Goal: Task Accomplishment & Management: Manage account settings

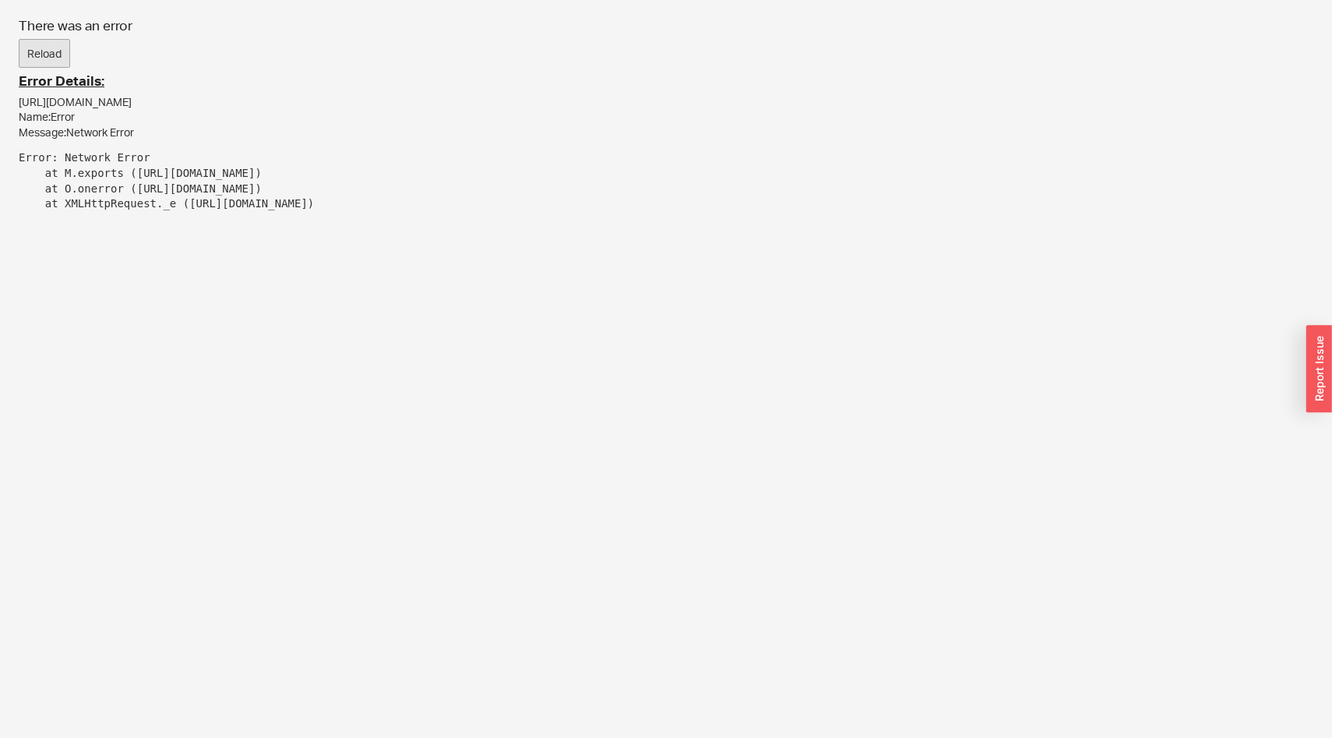
click at [45, 51] on button "Reload" at bounding box center [44, 54] width 51 height 30
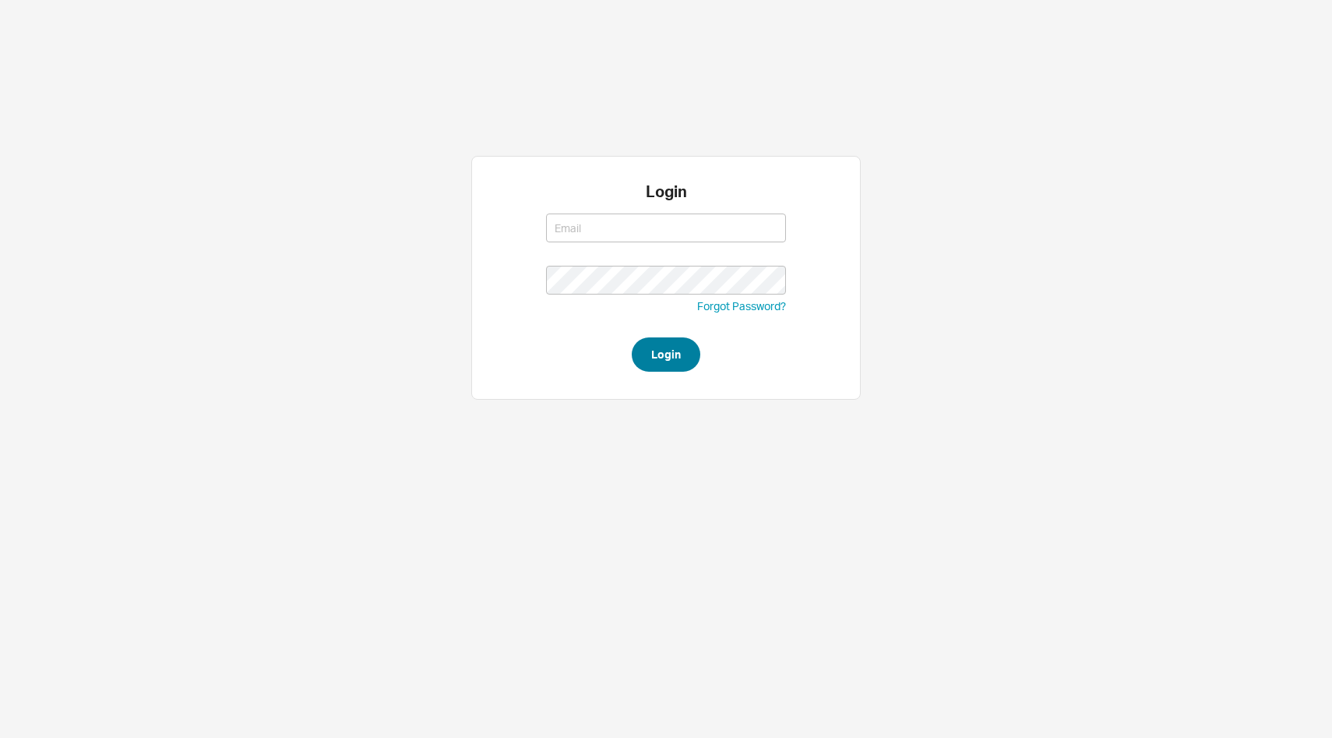
type input "[EMAIL_ADDRESS][DOMAIN_NAME]"
click at [662, 360] on button "Login" at bounding box center [666, 354] width 69 height 34
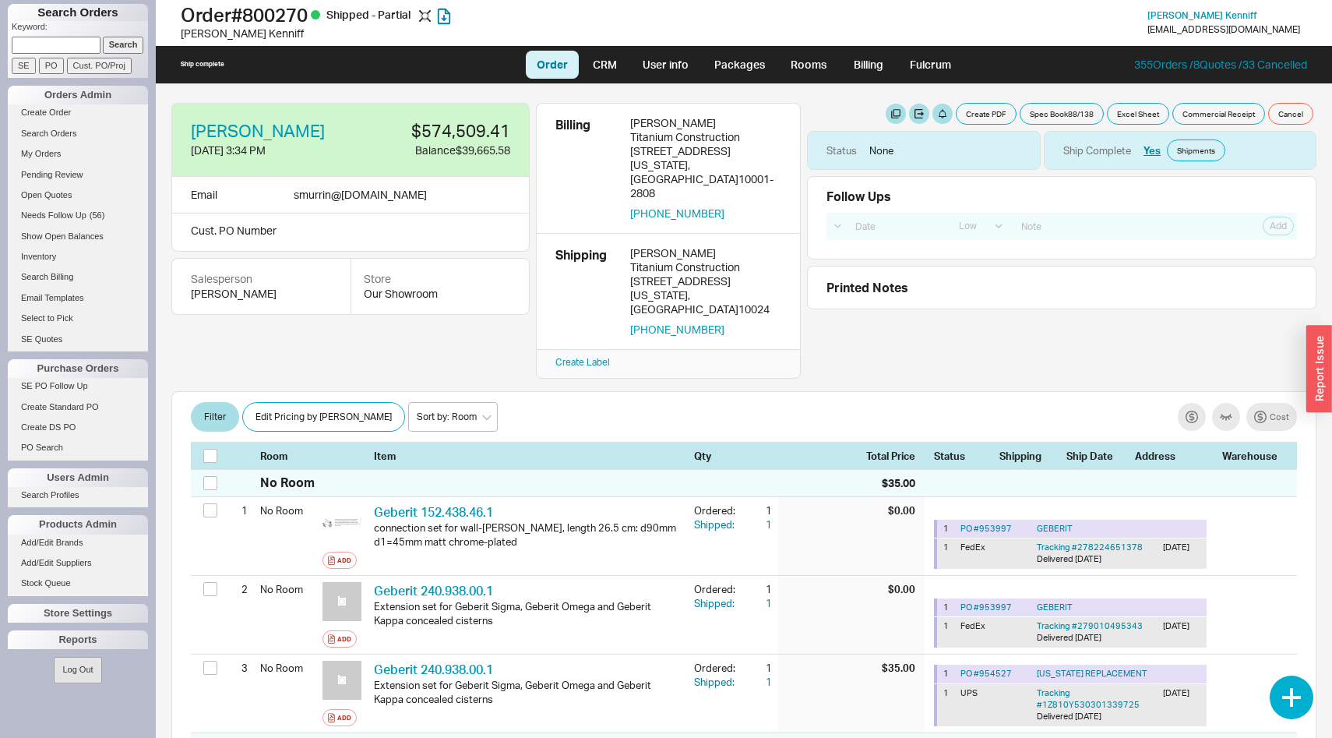
select select "LOW"
